Goal: Transaction & Acquisition: Purchase product/service

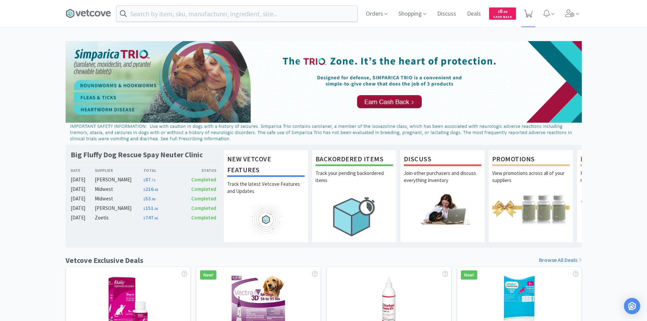
click at [527, 14] on icon at bounding box center [528, 13] width 8 height 7
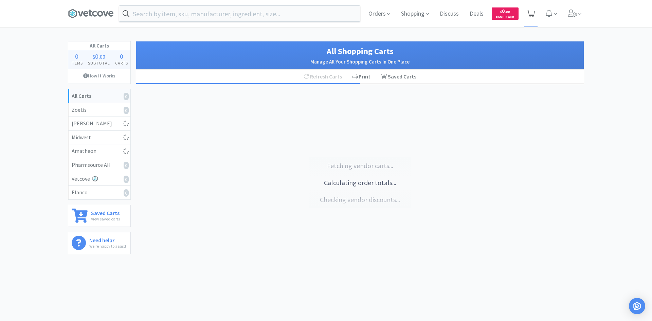
select select "1"
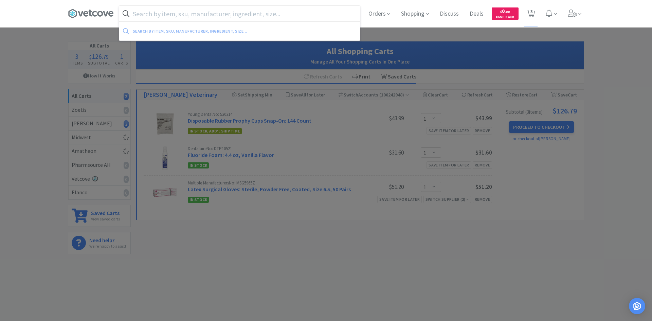
click at [247, 16] on input "text" at bounding box center [239, 14] width 241 height 16
type input "d"
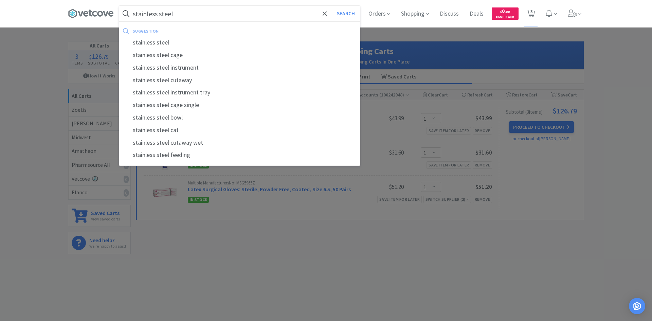
type input "stainless steel"
select select "1"
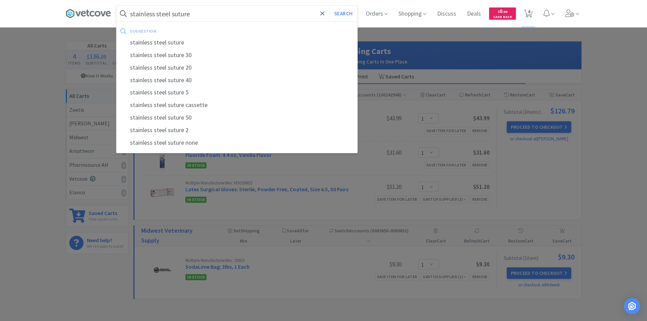
type input "stainless steel suture"
click at [329, 6] on button "Search" at bounding box center [343, 14] width 28 height 16
select select "1"
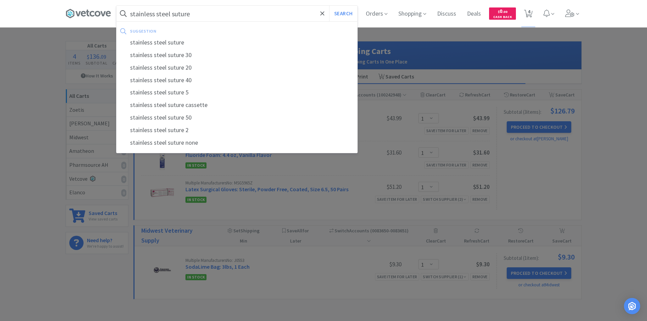
select select "1"
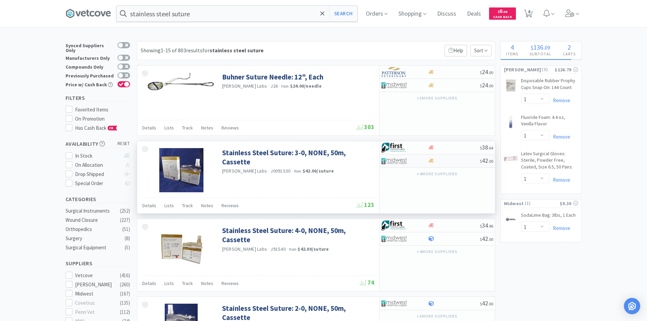
click at [436, 163] on div at bounding box center [454, 160] width 52 height 5
select select "1"
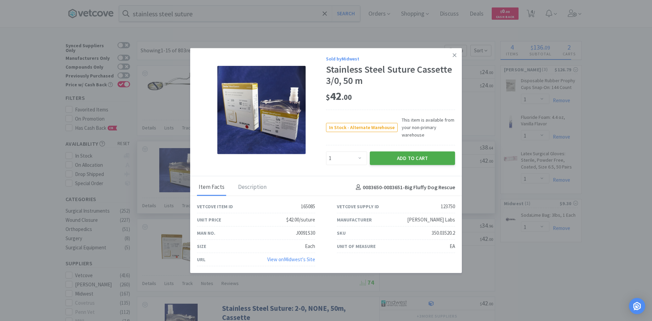
click at [421, 155] on button "Add to Cart" at bounding box center [412, 159] width 85 height 14
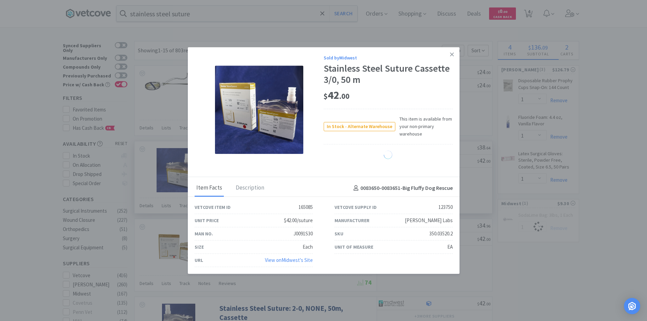
select select "1"
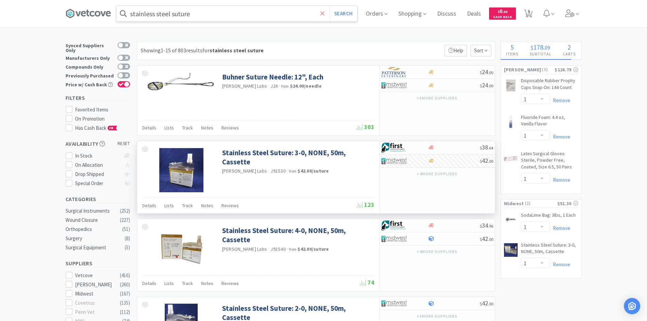
click at [325, 17] on icon at bounding box center [322, 13] width 4 height 7
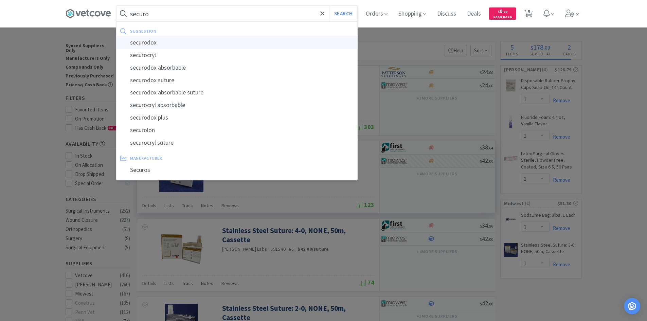
click at [215, 40] on div "securodox" at bounding box center [237, 42] width 241 height 13
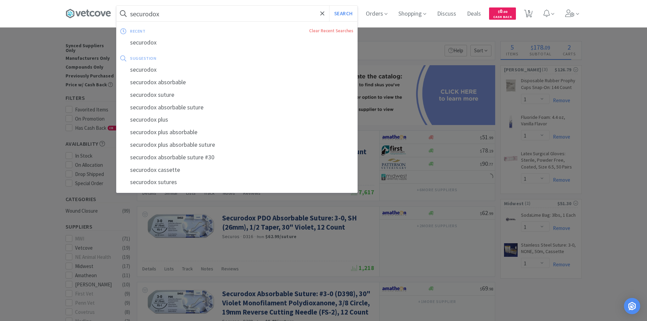
click at [226, 21] on input "securodox" at bounding box center [237, 14] width 241 height 16
click at [226, 15] on input "securodox" at bounding box center [237, 14] width 241 height 16
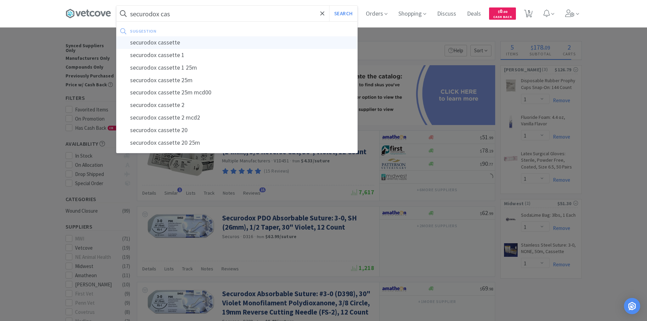
click at [192, 45] on div "securodox cassette" at bounding box center [237, 42] width 241 height 13
type input "securodox cassette"
